Goal: Register for event/course

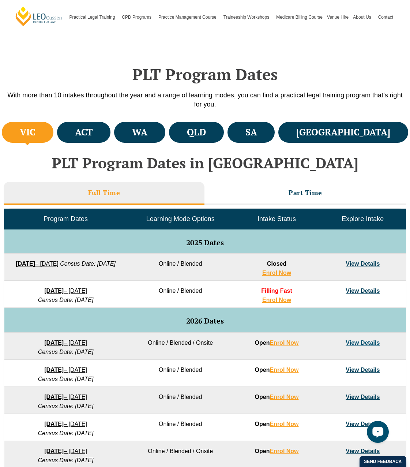
scroll to position [183, 0]
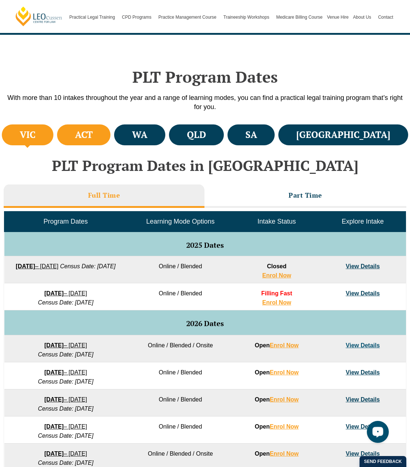
click at [93, 140] on h4 "ACT" at bounding box center [84, 135] width 18 height 12
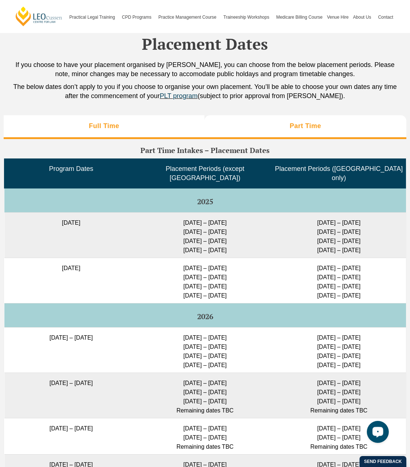
scroll to position [1610, 0]
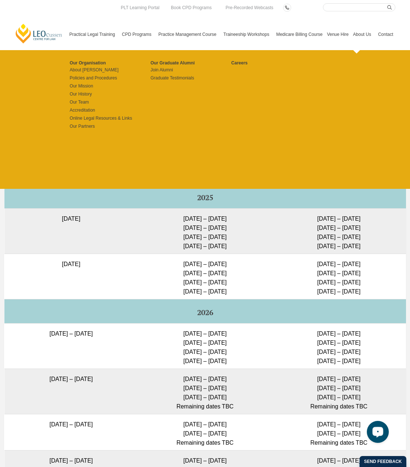
drag, startPoint x: 371, startPoint y: 100, endPoint x: 372, endPoint y: 97, distance: 3.8
click at [371, 100] on div "Our Organisation About [PERSON_NAME] Policies and Procedures Our Mission Our Hi…" at bounding box center [231, 119] width 328 height 139
